Goal: Use online tool/utility: Utilize a website feature to perform a specific function

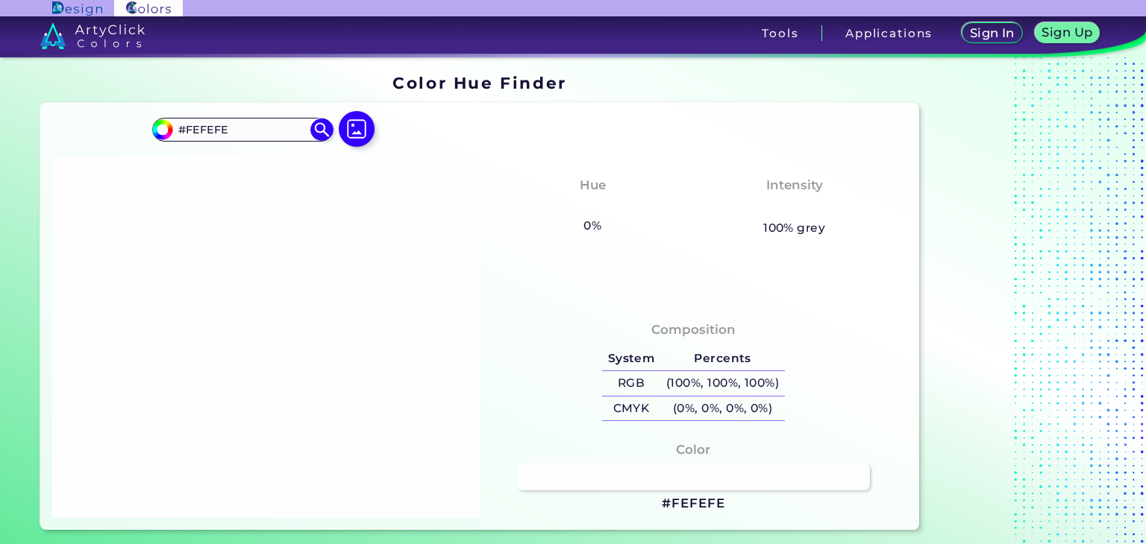
scroll to position [448, 0]
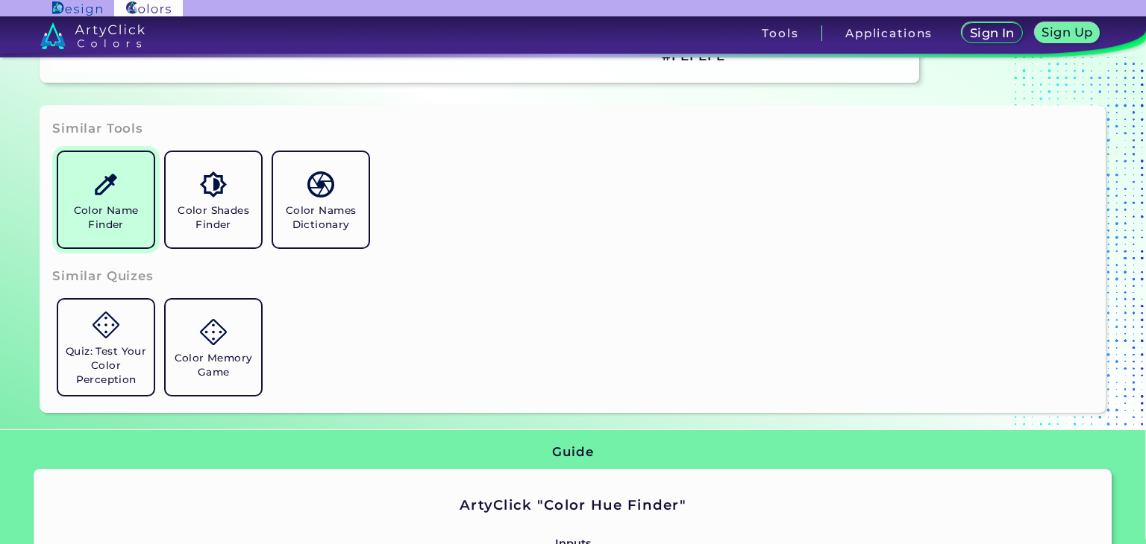
click at [101, 227] on h5 "Color Name Finder" at bounding box center [106, 218] width 84 height 28
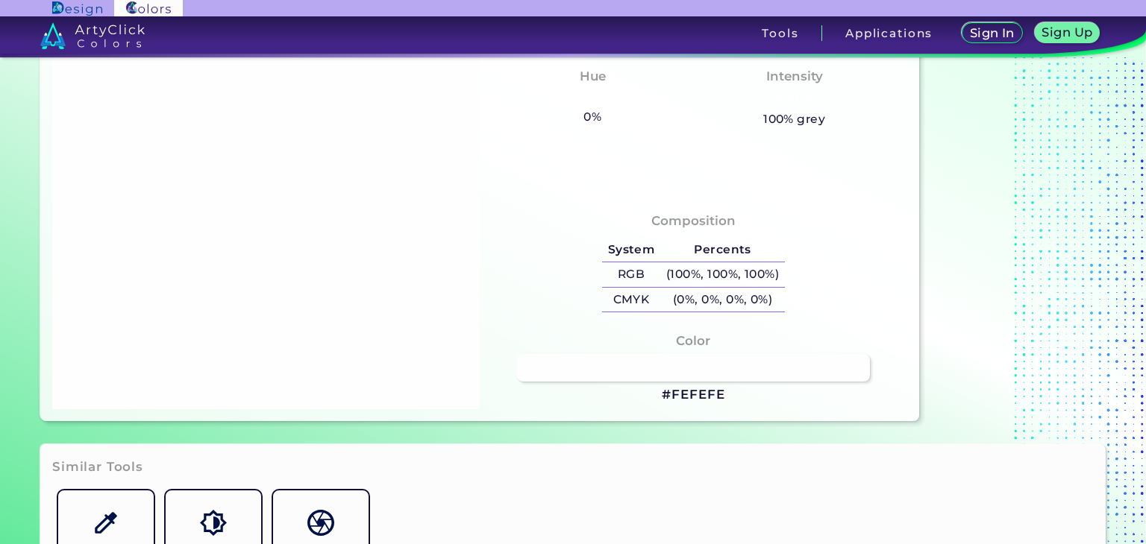
scroll to position [298, 0]
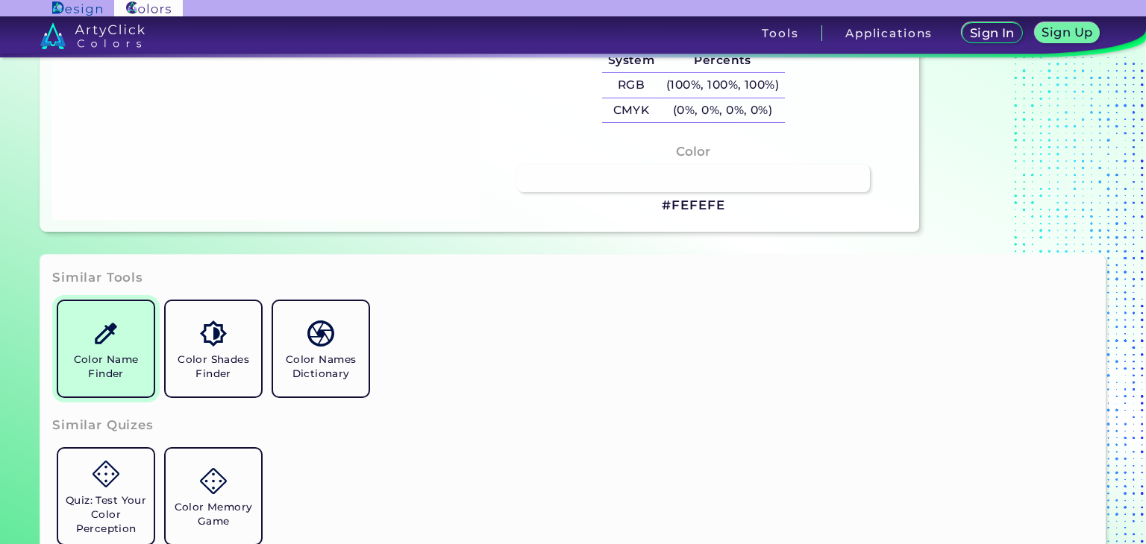
click at [139, 330] on link "Color Name Finder" at bounding box center [105, 348] width 107 height 107
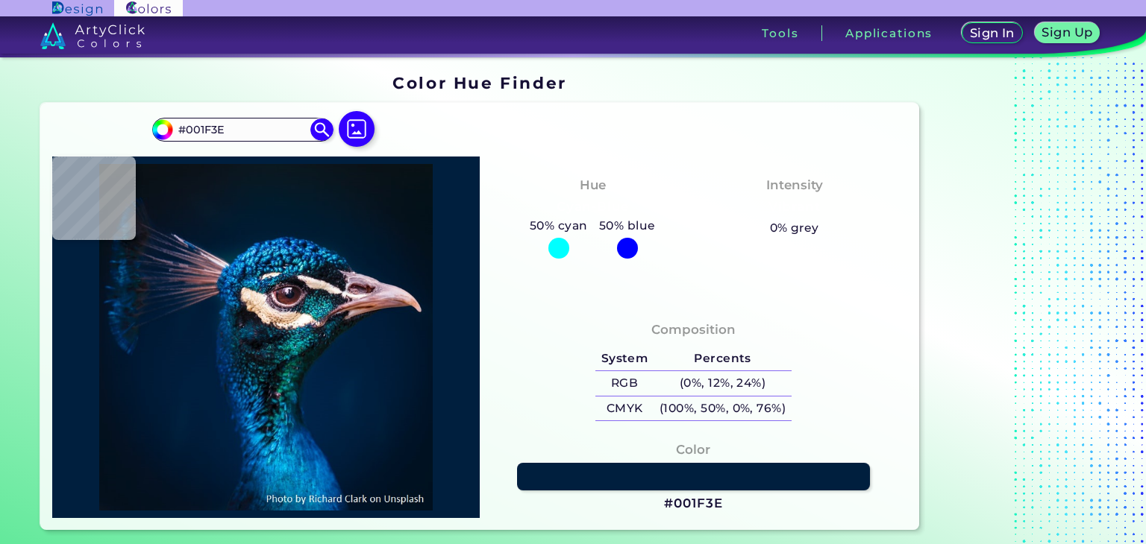
type input "#001e40"
type input "#001E40"
type input "#001e45"
type input "#001E45"
type input "#002348"
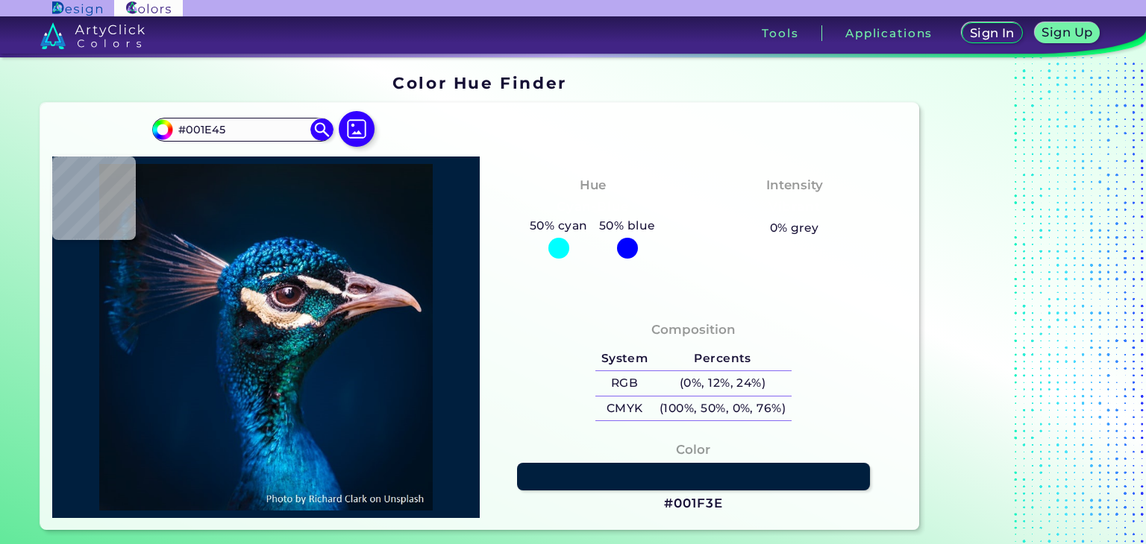
type input "#002348"
type input "#003576"
type input "#0a4f8c"
type input "#0A4F8C"
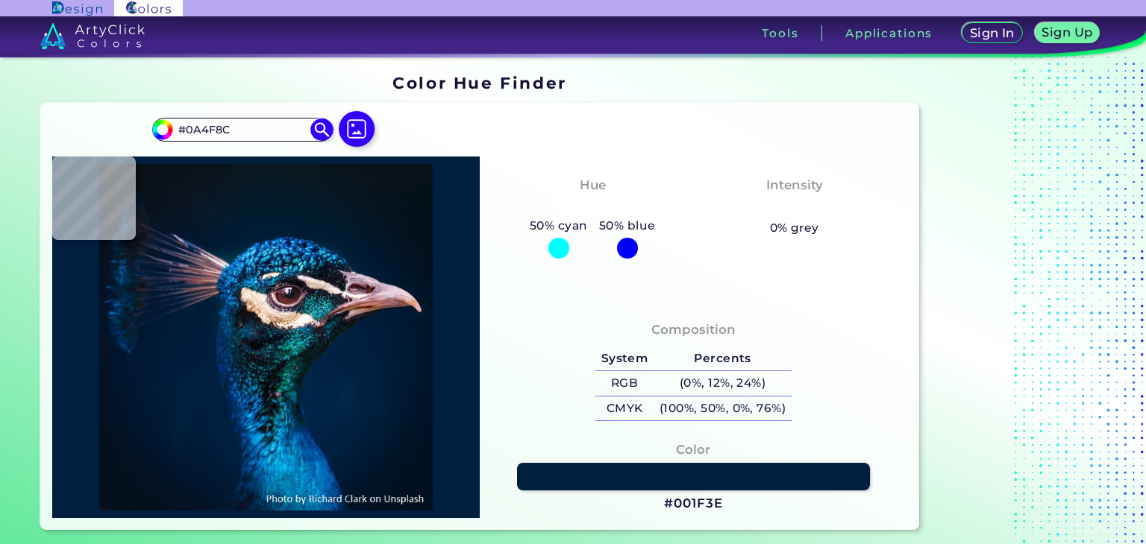
type input "#042849"
type input "#14141e"
type input "#14141E"
type input "#094d56"
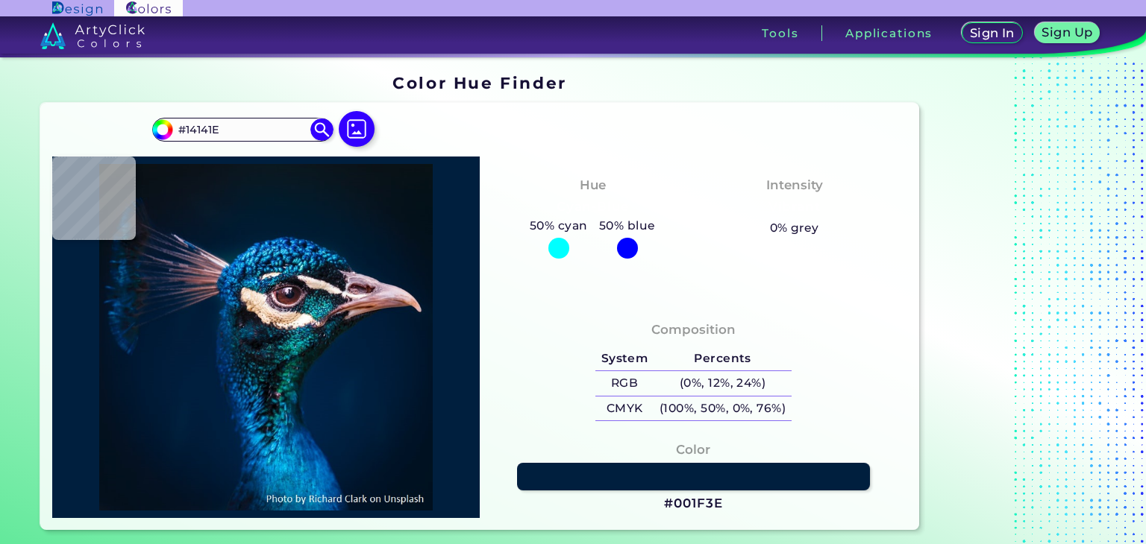
type input "#094D56"
type input "#0c5a72"
type input "#0C5A72"
type input "#01253e"
type input "#01253E"
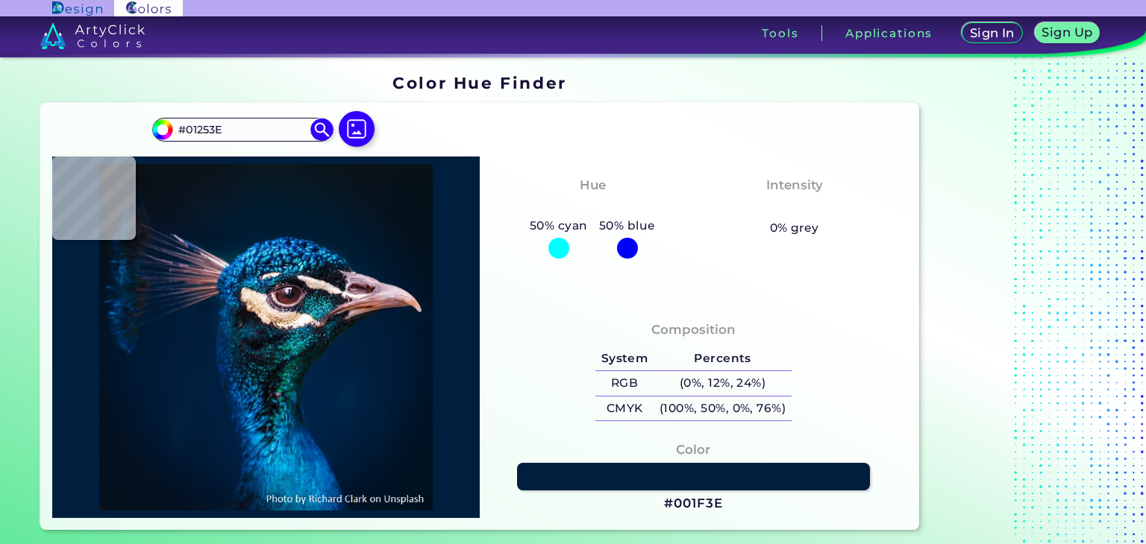
type input "#01264a"
type input "#01264A"
type input "#00264a"
type input "#00264A"
type input "#00274a"
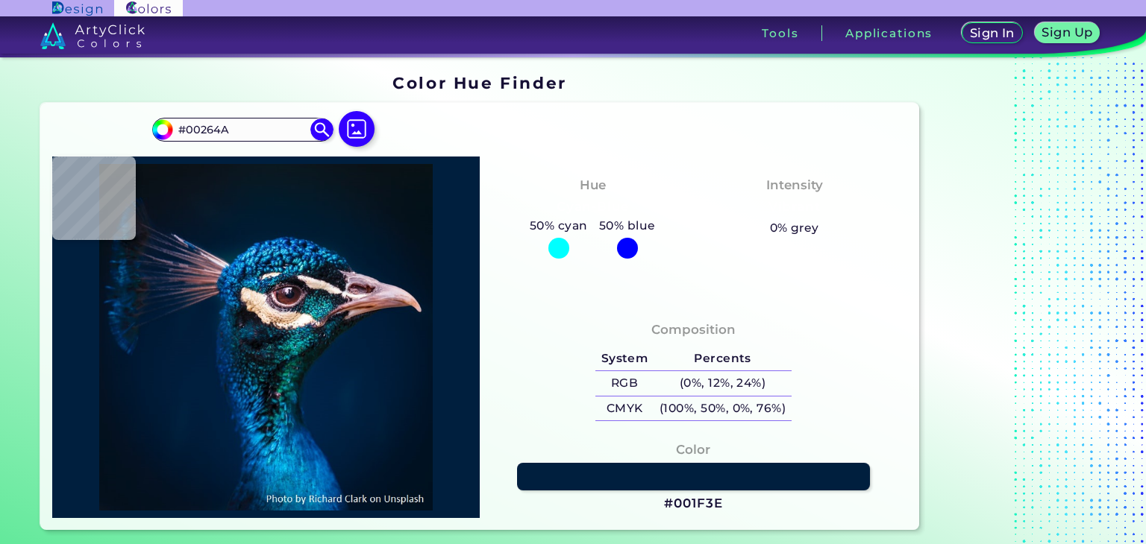
type input "#00274A"
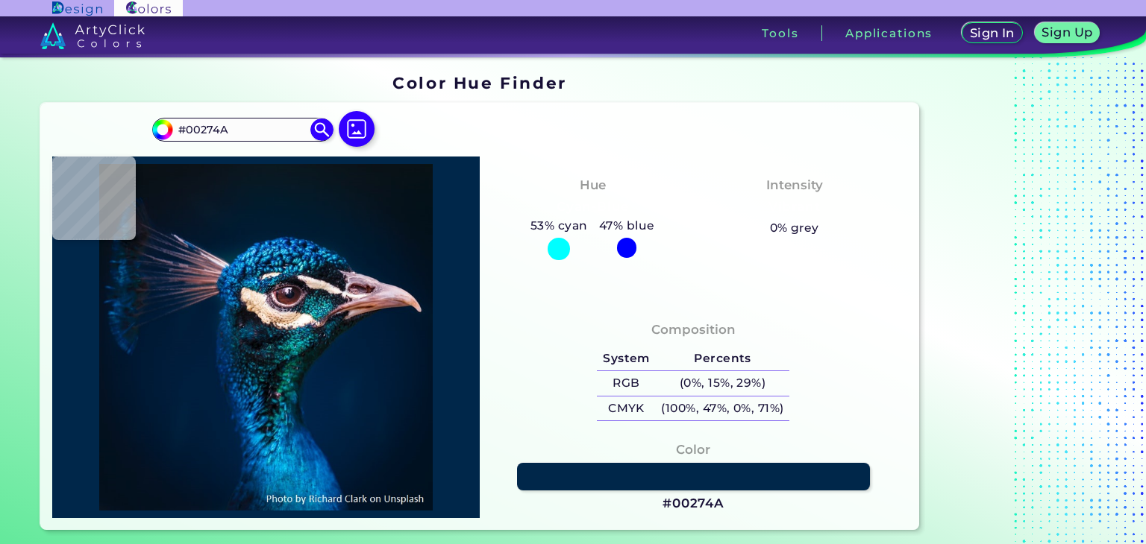
type input "#00254a"
type input "#00254A"
type input "#002448"
type input "#012348"
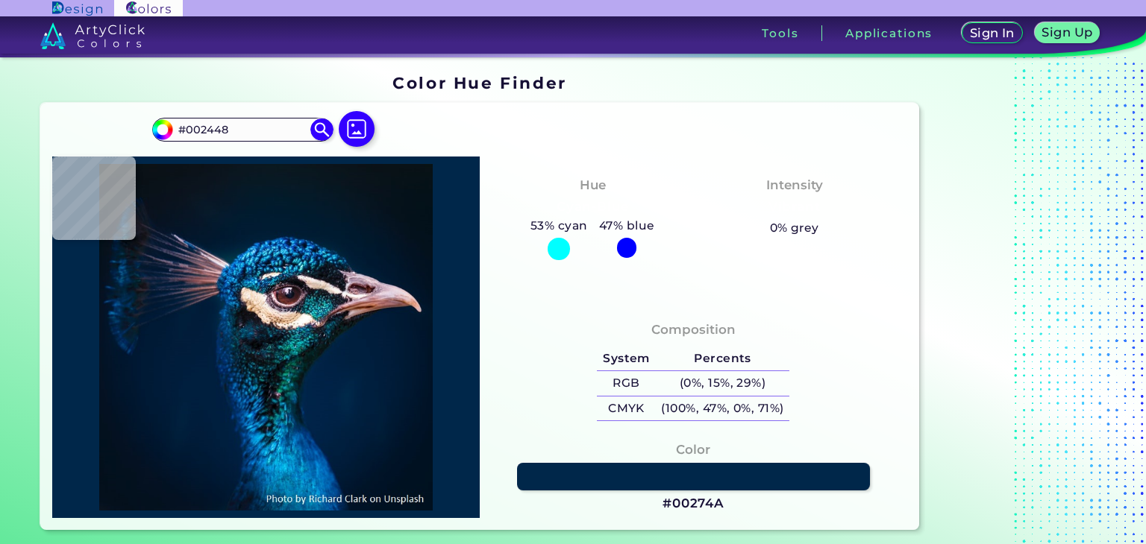
type input "#012348"
type input "#002247"
type input "#037bc0"
type input "#037BC0"
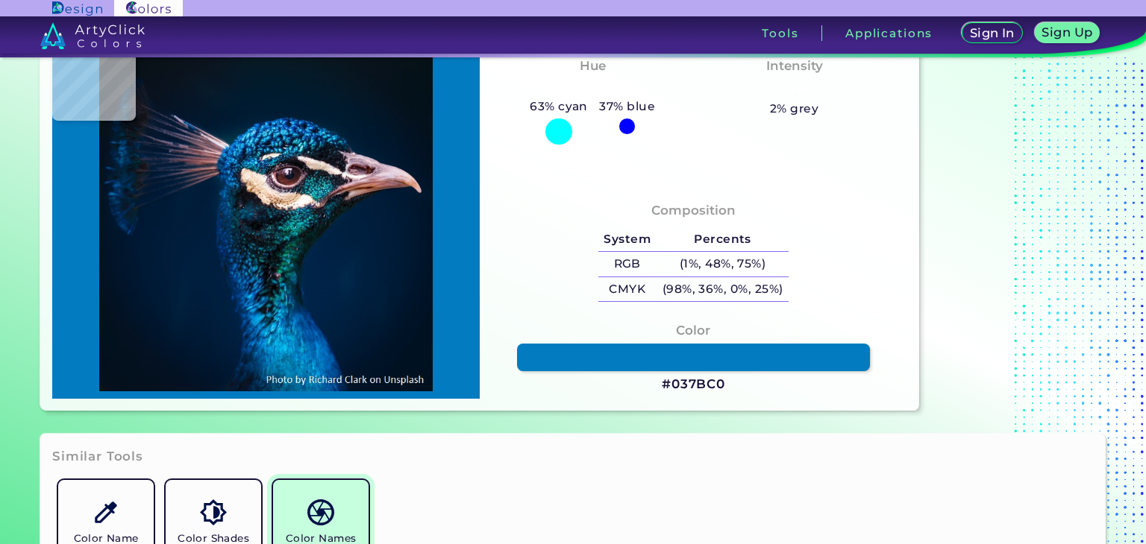
scroll to position [224, 0]
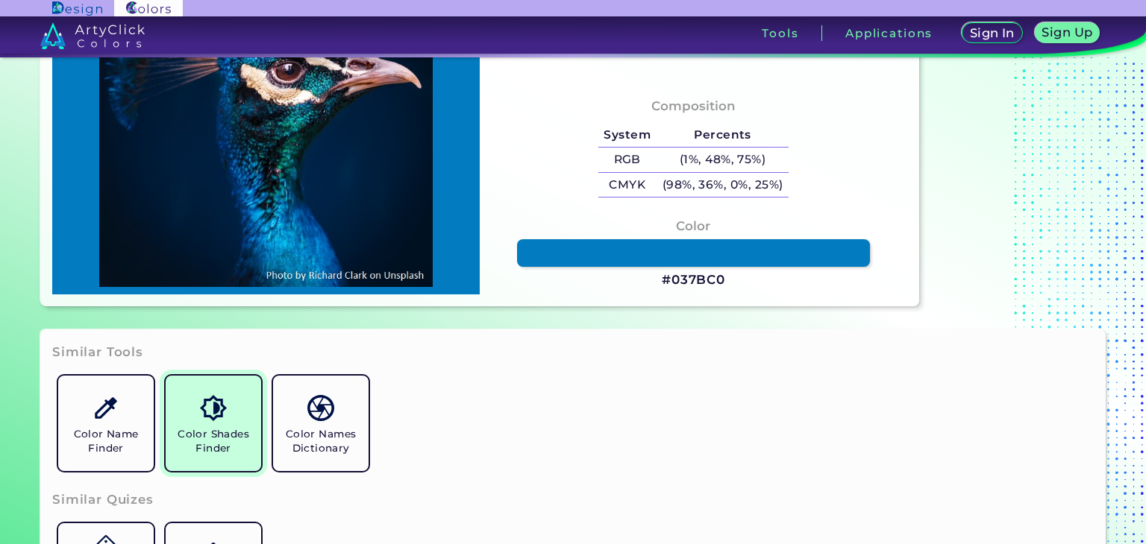
click at [245, 427] on h5 "Color Shades Finder" at bounding box center [214, 441] width 84 height 28
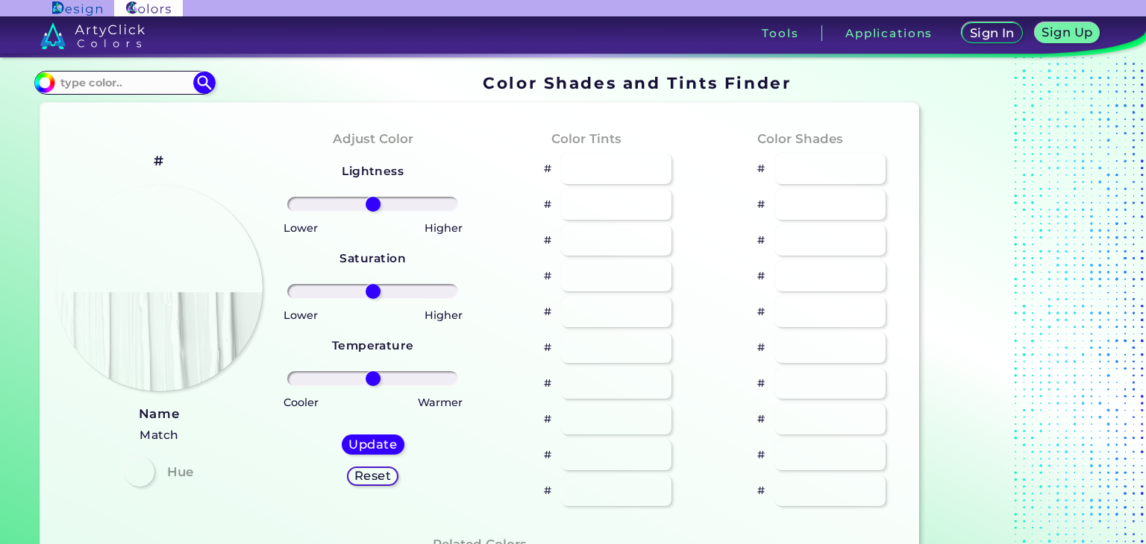
type input "#70e6d2"
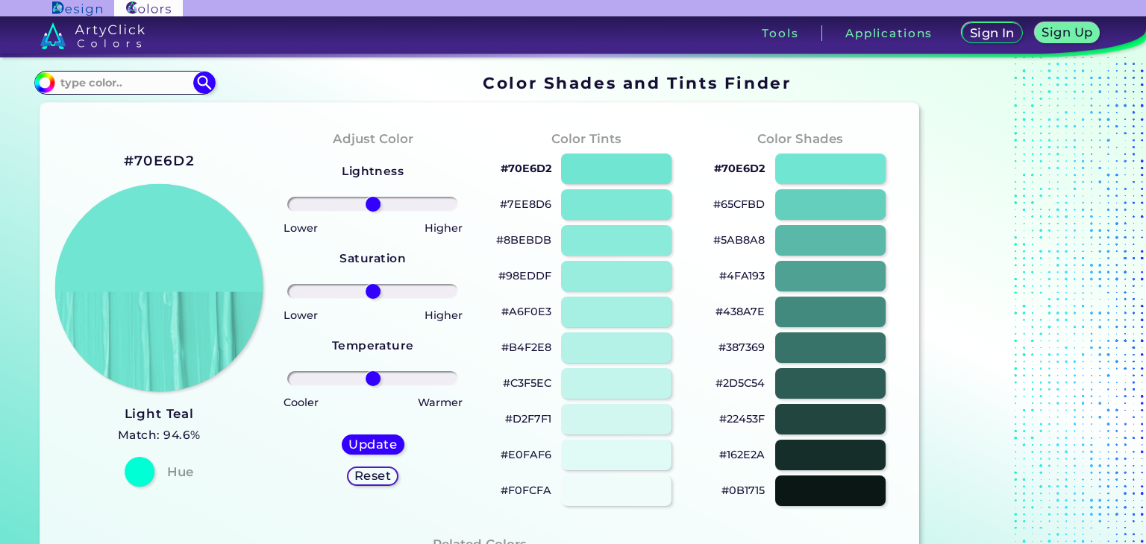
click at [216, 246] on img at bounding box center [159, 288] width 208 height 208
click at [141, 87] on input at bounding box center [124, 82] width 139 height 20
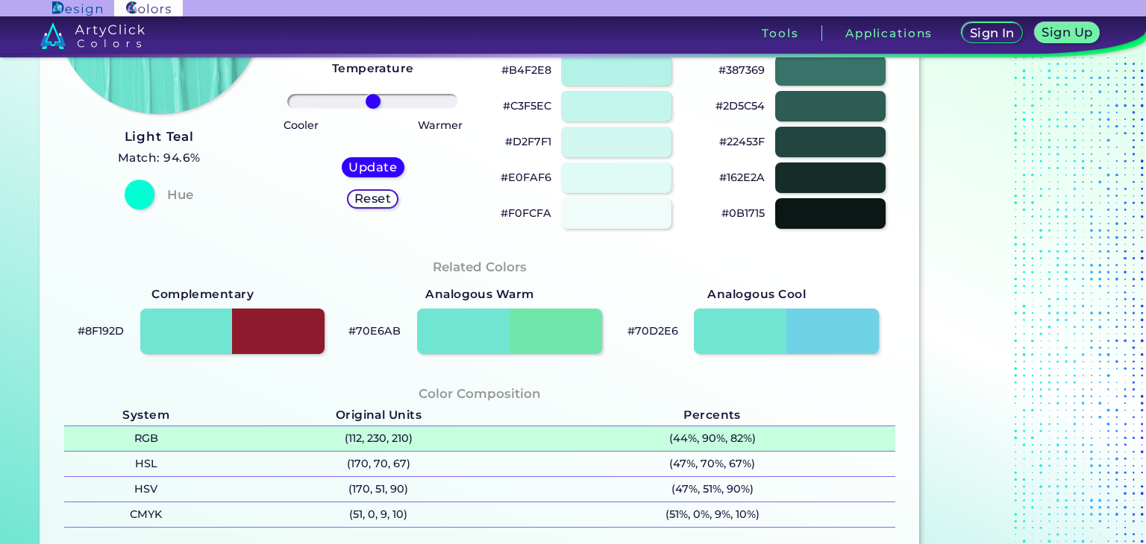
scroll to position [298, 0]
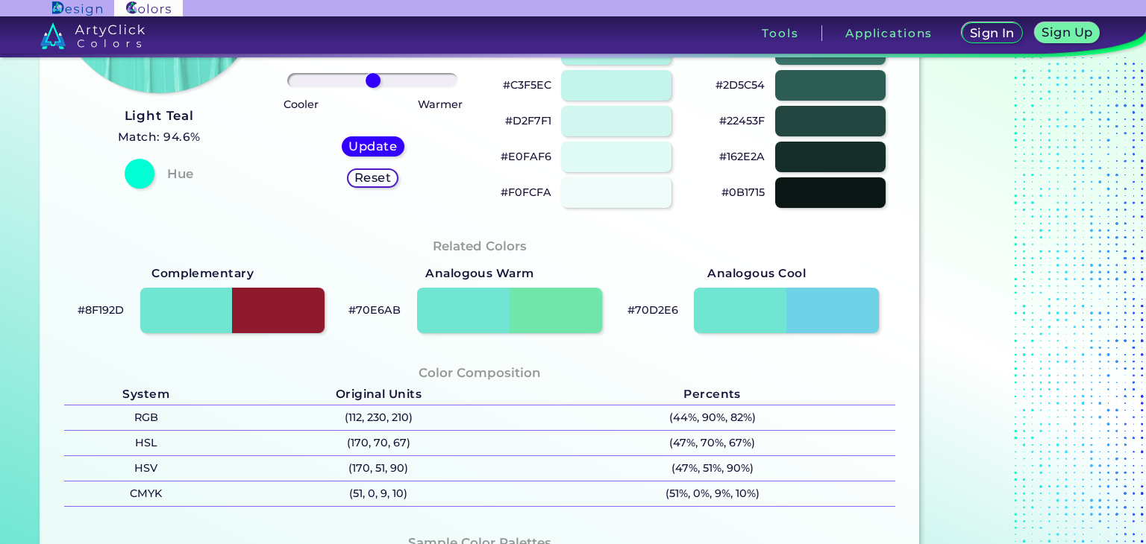
click at [362, 180] on h5 "Reset" at bounding box center [373, 177] width 34 height 11
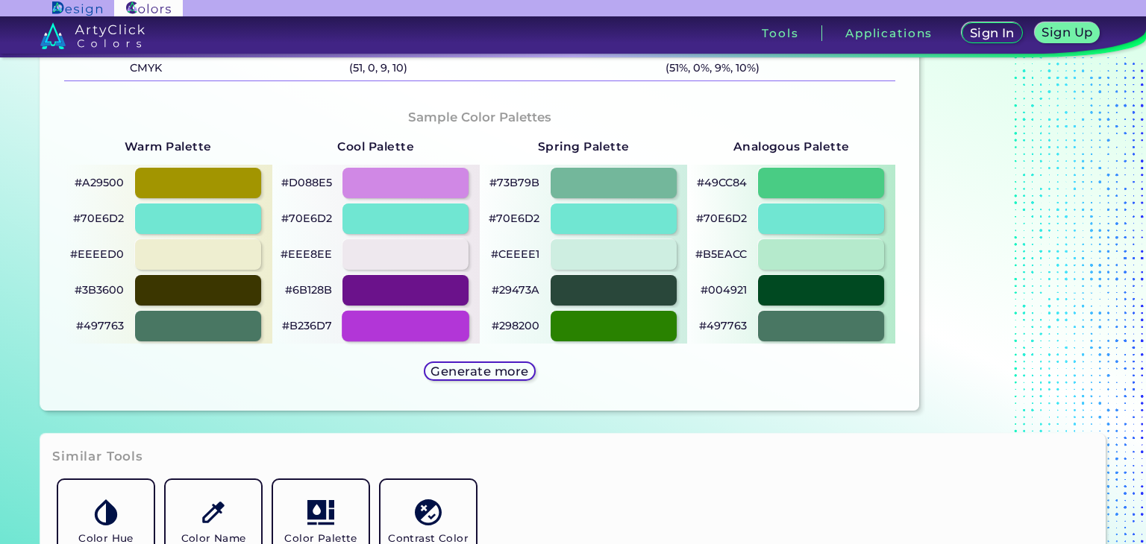
scroll to position [895, 0]
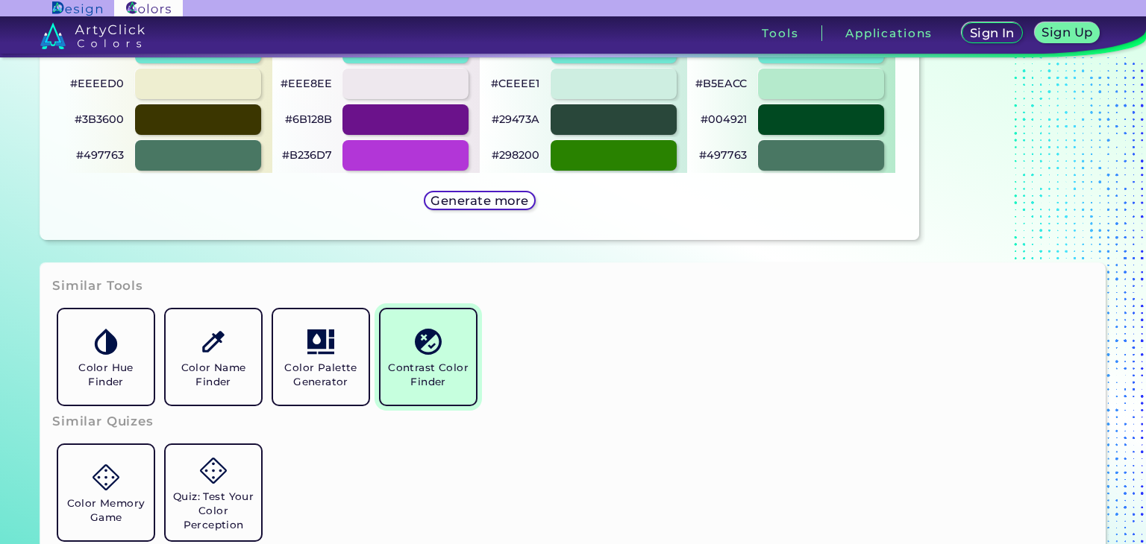
click at [398, 335] on link "Contrast Color Finder" at bounding box center [427, 357] width 107 height 107
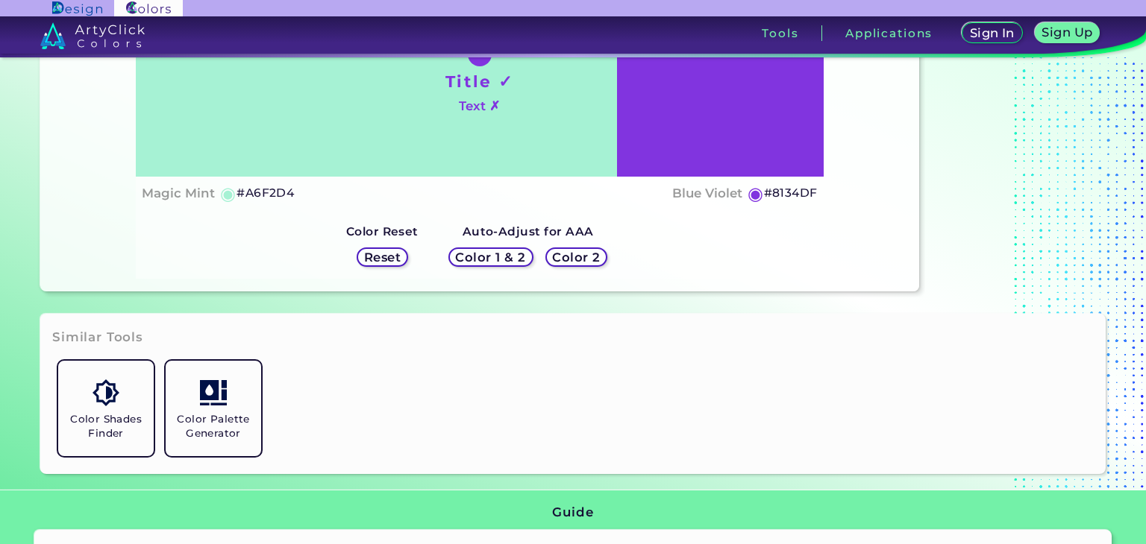
scroll to position [373, 0]
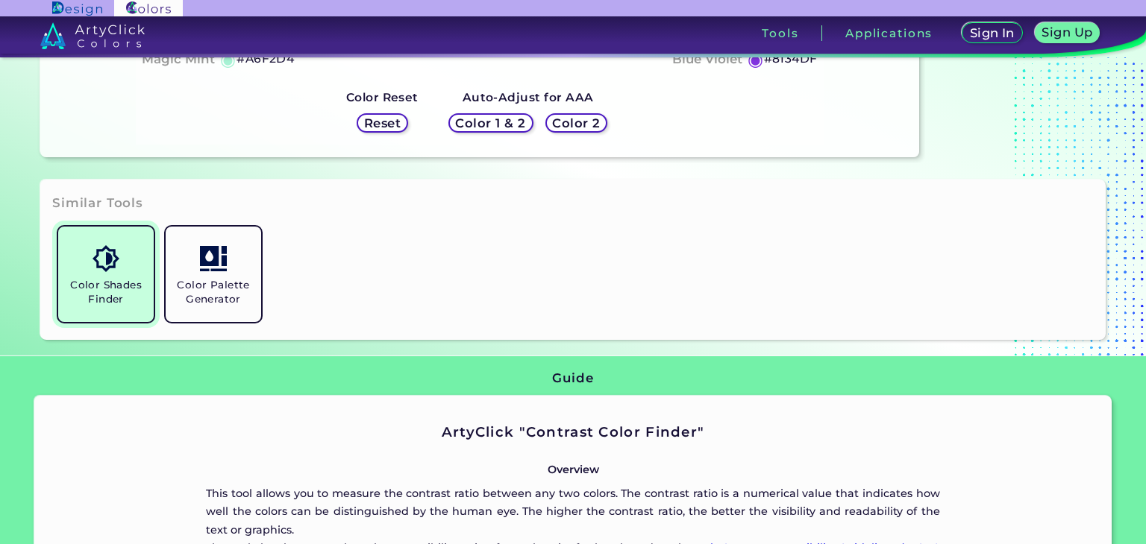
click at [95, 280] on h5 "Color Shades Finder" at bounding box center [106, 292] width 84 height 28
